Goal: Task Accomplishment & Management: Manage account settings

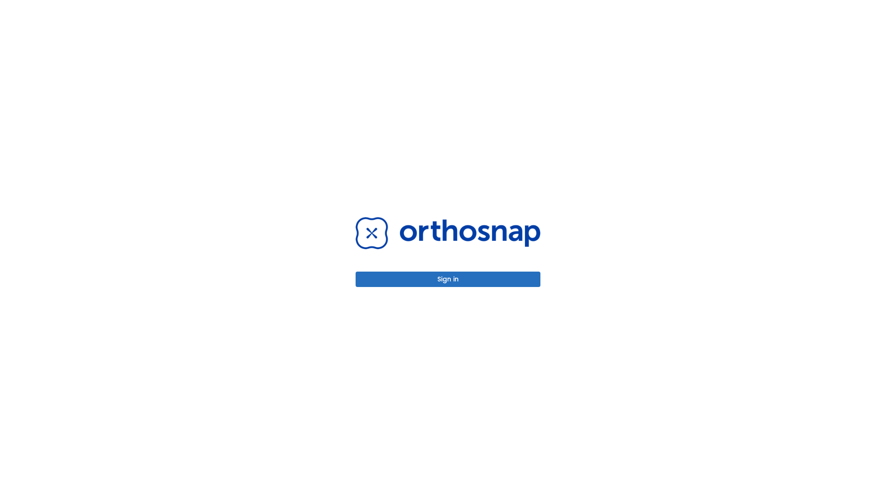
click at [448, 279] on button "Sign in" at bounding box center [448, 279] width 185 height 15
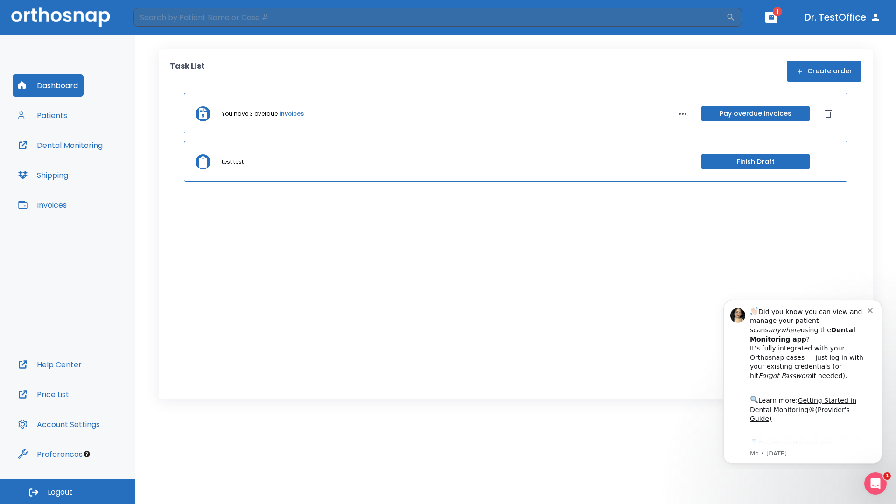
click at [68, 491] on span "Logout" at bounding box center [60, 492] width 25 height 10
